Goal: Information Seeking & Learning: Find specific fact

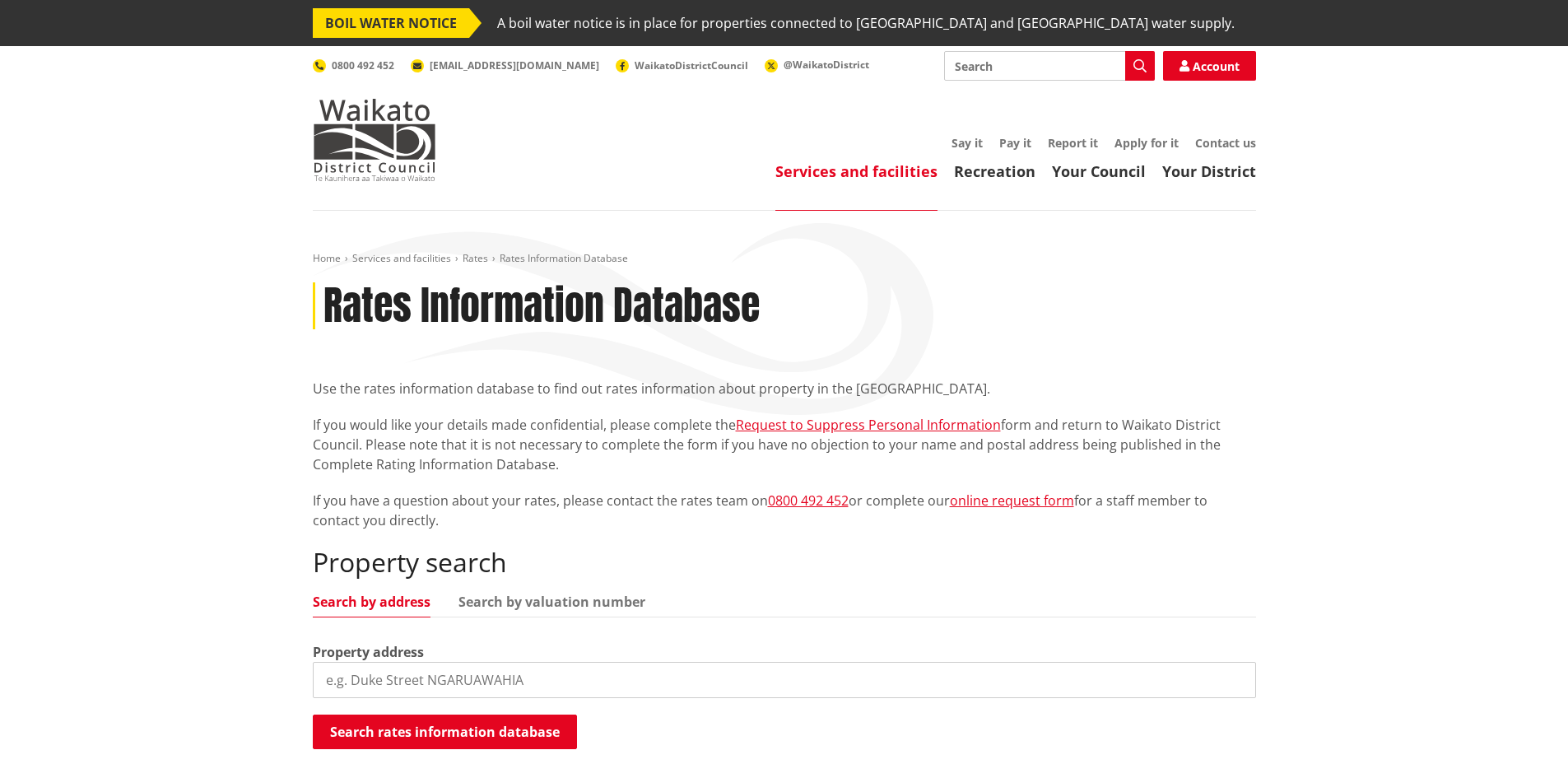
click at [397, 678] on input "search" at bounding box center [784, 680] width 944 height 37
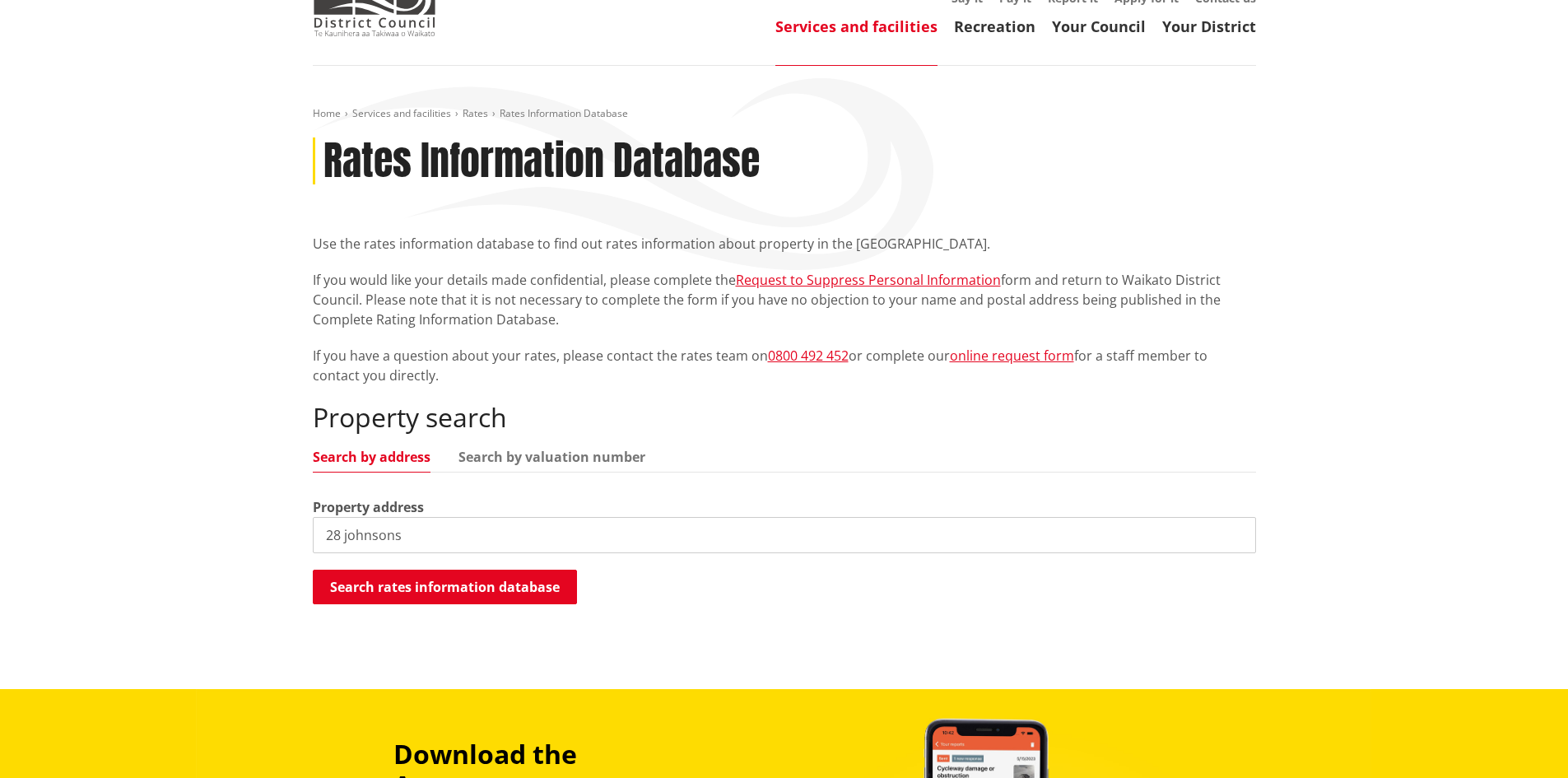
scroll to position [165, 0]
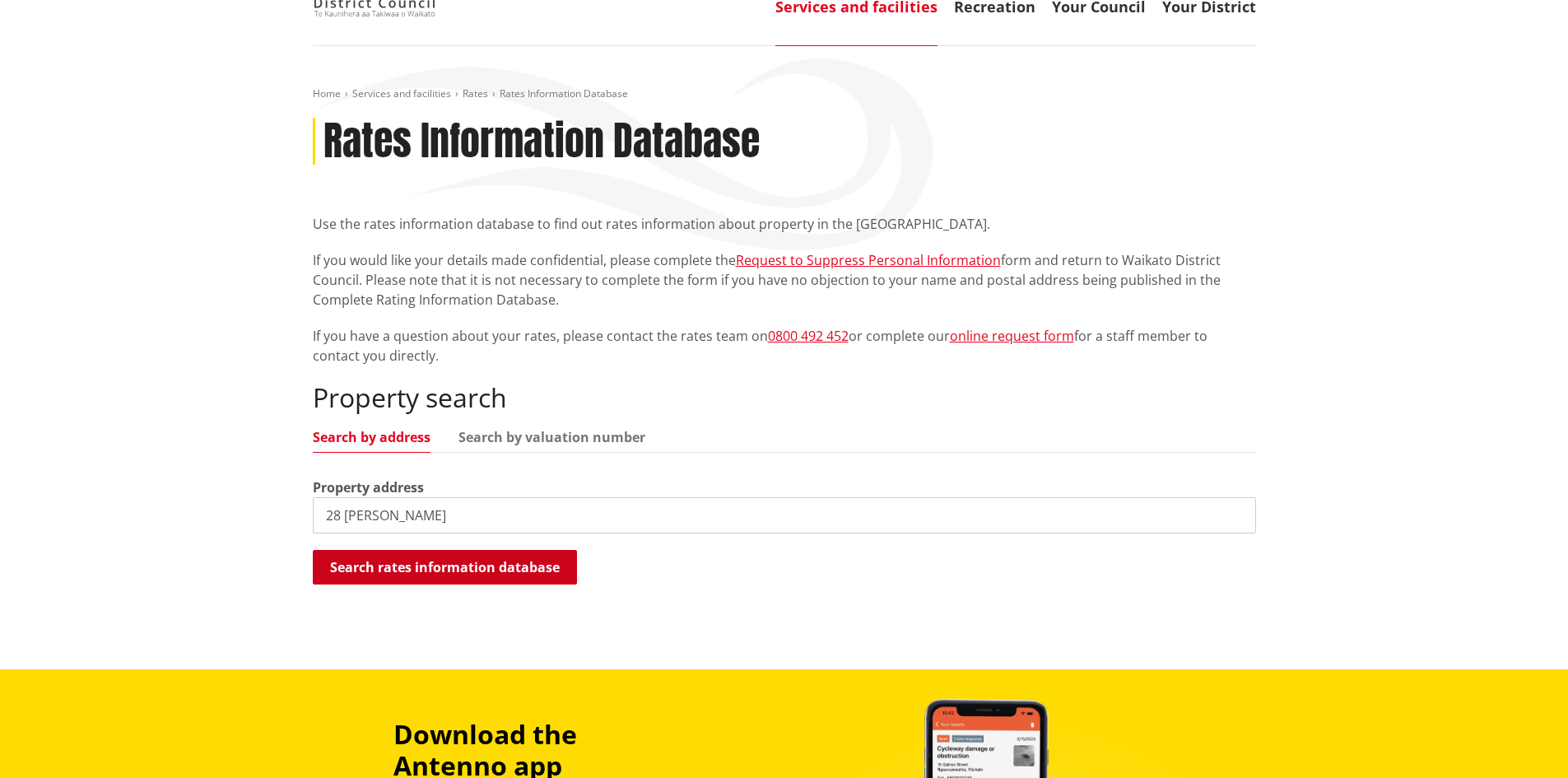
type input "28 johnson"
click at [443, 569] on button "Search rates information database" at bounding box center [444, 567] width 264 height 35
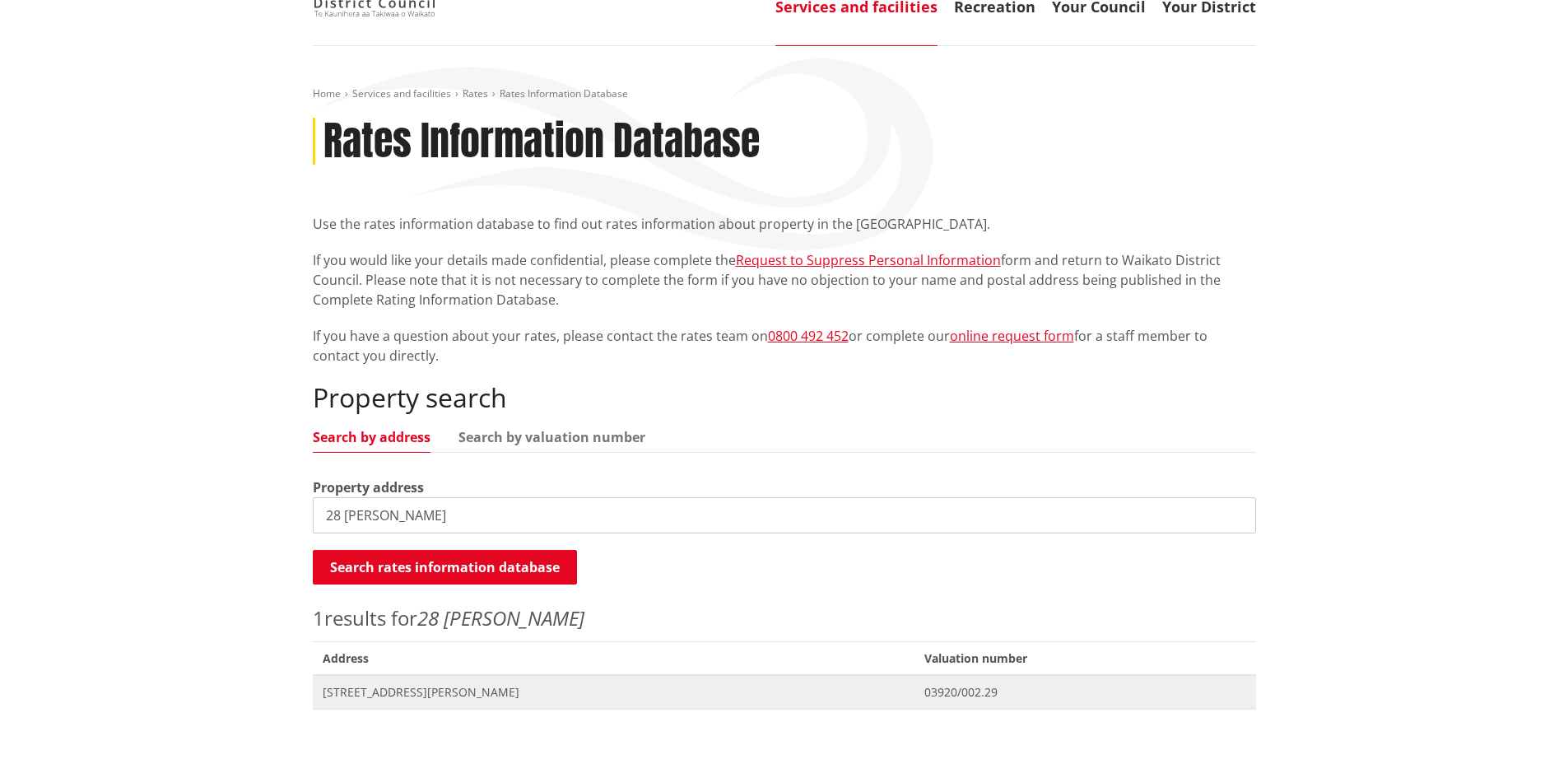
click at [391, 696] on span "[STREET_ADDRESS][PERSON_NAME]" at bounding box center [613, 692] width 582 height 16
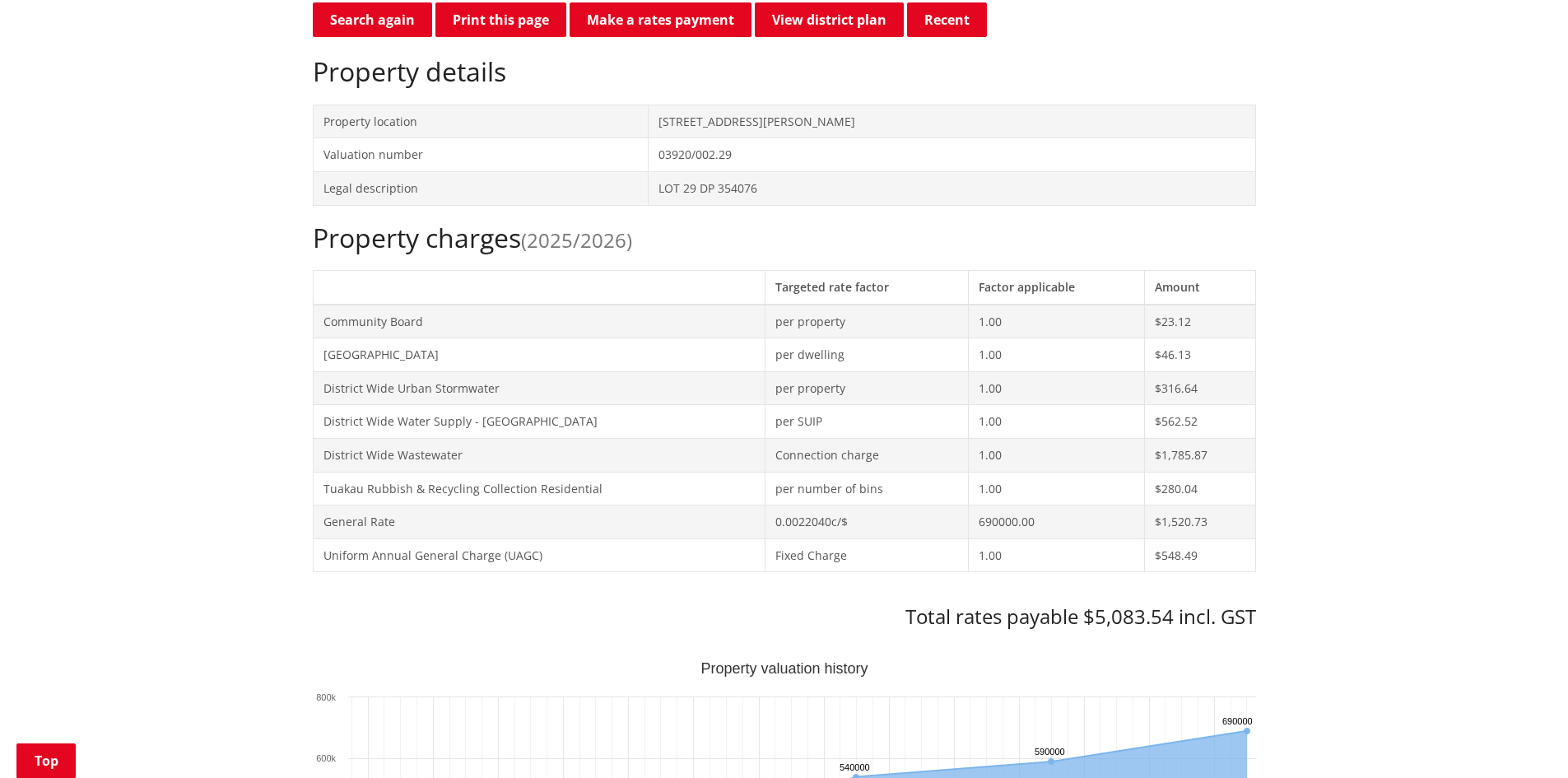
scroll to position [576, 0]
